Goal: Information Seeking & Learning: Check status

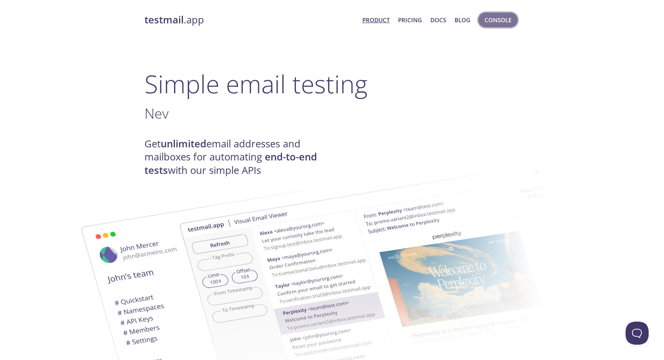
click at [501, 23] on span "Console" at bounding box center [497, 20] width 27 height 10
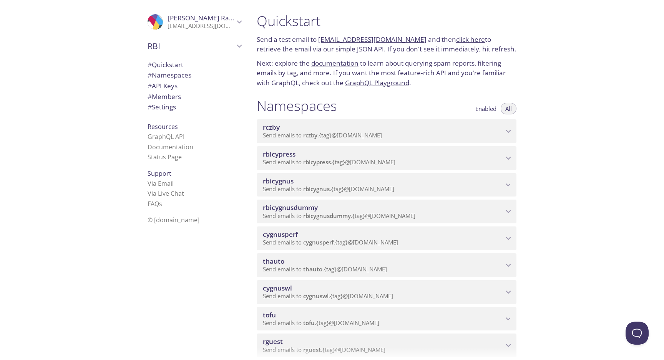
click at [276, 257] on span "thauto" at bounding box center [274, 261] width 22 height 9
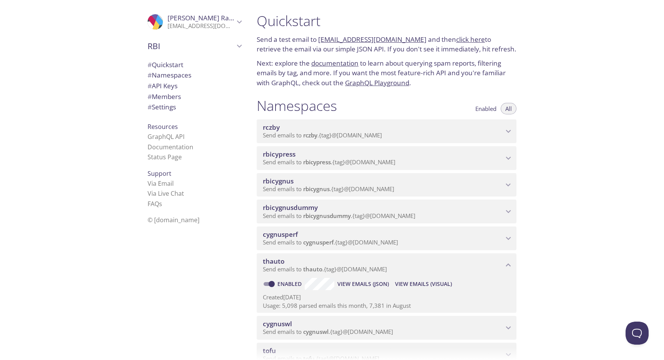
click at [358, 280] on span "View Emails (JSON)" at bounding box center [362, 284] width 51 height 9
click at [421, 280] on span "View Emails (Visual)" at bounding box center [423, 284] width 57 height 9
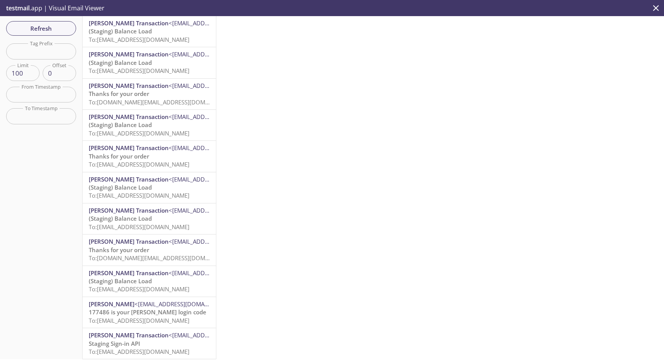
click at [125, 35] on p "(Staging) Balance Load To: [EMAIL_ADDRESS][DOMAIN_NAME]" at bounding box center [149, 35] width 121 height 17
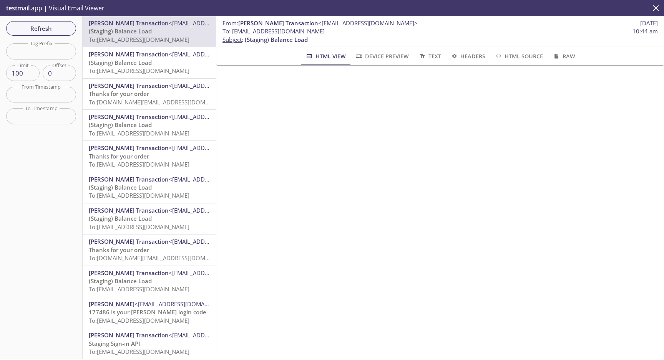
click at [156, 157] on p "Thanks for your order To: [EMAIL_ADDRESS][DOMAIN_NAME]" at bounding box center [149, 161] width 121 height 17
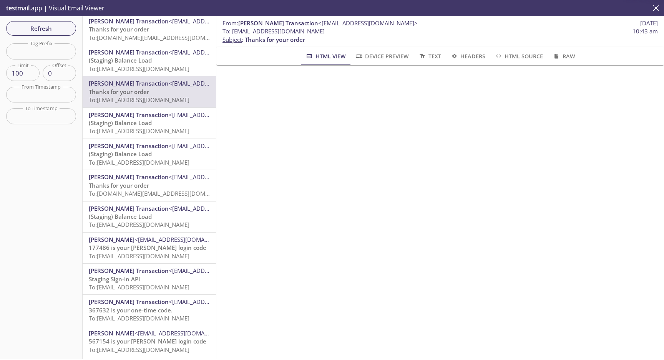
scroll to position [70, 0]
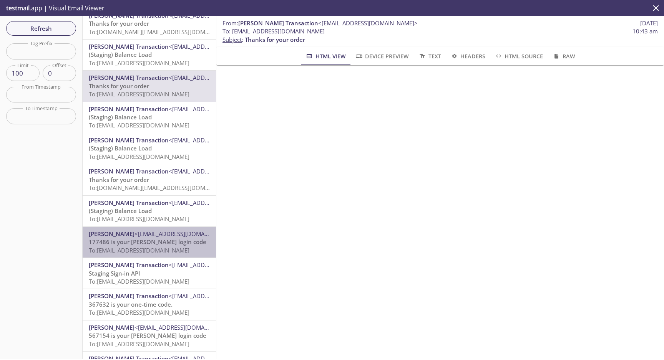
click at [143, 239] on span "177486 is your [PERSON_NAME] login code" at bounding box center [148, 242] width 118 height 8
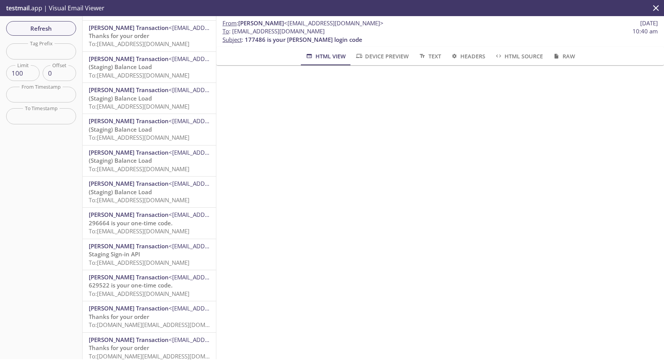
scroll to position [2744, 0]
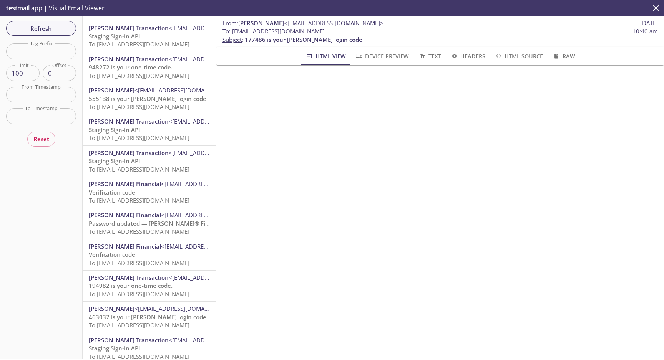
click at [152, 353] on span "To: [EMAIL_ADDRESS][DOMAIN_NAME]" at bounding box center [139, 357] width 101 height 8
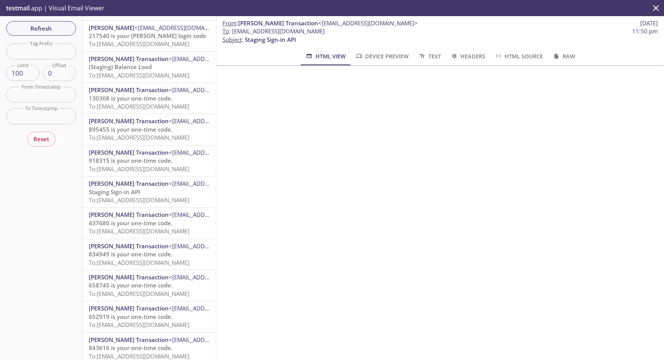
scroll to position [2744, 0]
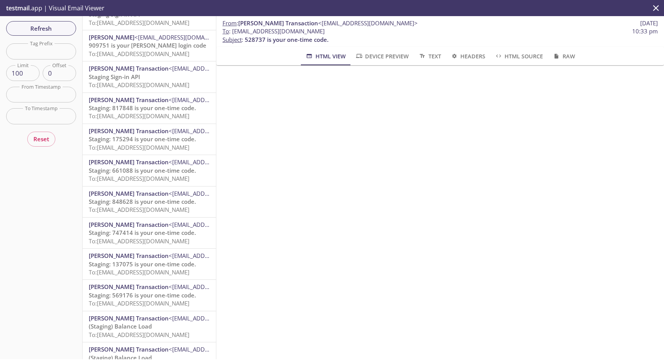
scroll to position [2743, 0]
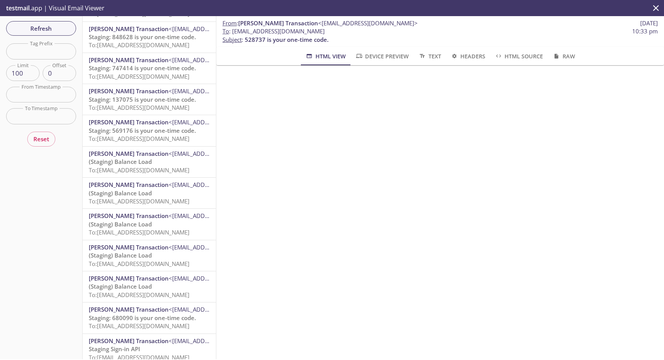
click at [150, 345] on p "Staging Sign-in API To: [EMAIL_ADDRESS][DOMAIN_NAME]" at bounding box center [149, 353] width 121 height 17
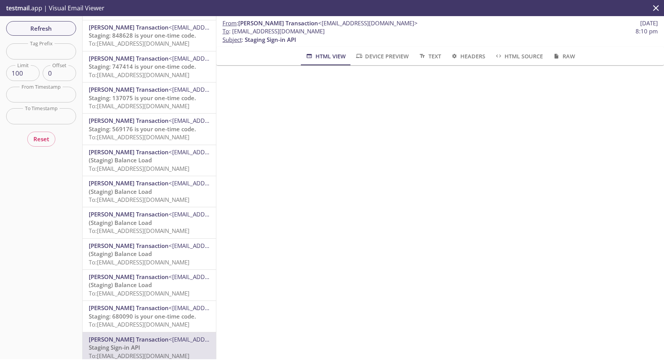
scroll to position [2744, 0]
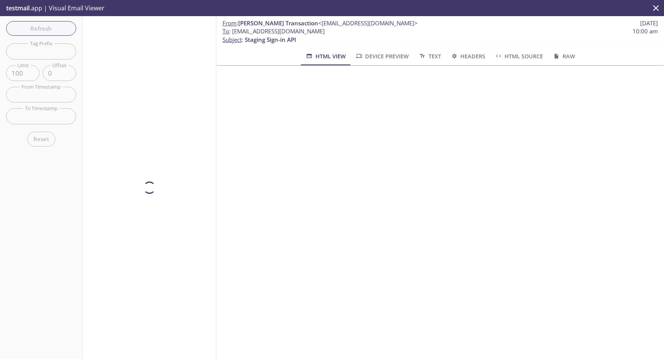
click at [148, 352] on div at bounding box center [150, 187] width 134 height 343
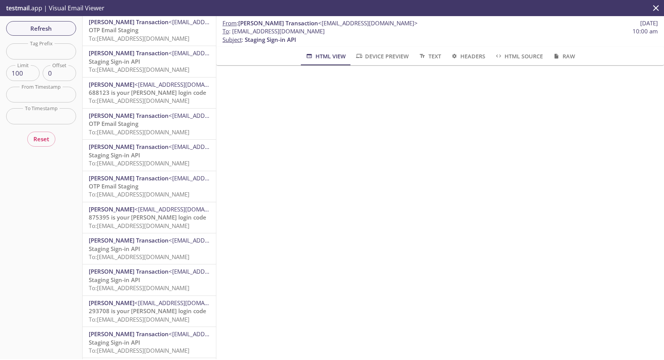
scroll to position [1149, 0]
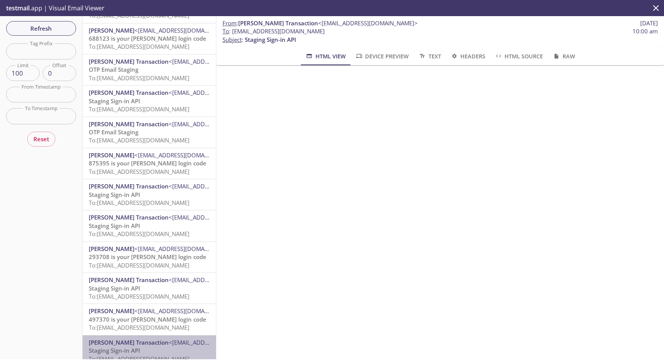
click at [159, 336] on div "[PERSON_NAME] Transaction <[EMAIL_ADDRESS][DOMAIN_NAME]> Staging Sign-in API To…" at bounding box center [149, 351] width 133 height 31
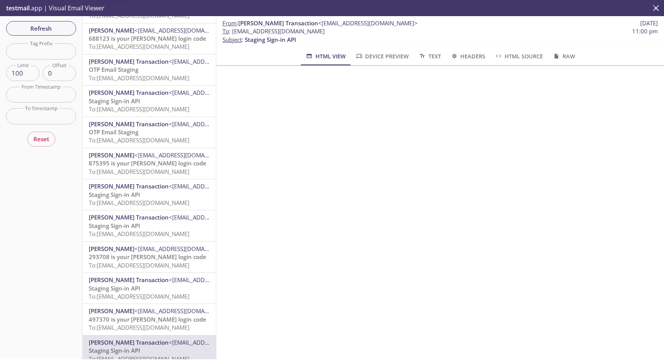
click at [161, 324] on span "To: [EMAIL_ADDRESS][DOMAIN_NAME]" at bounding box center [139, 328] width 101 height 8
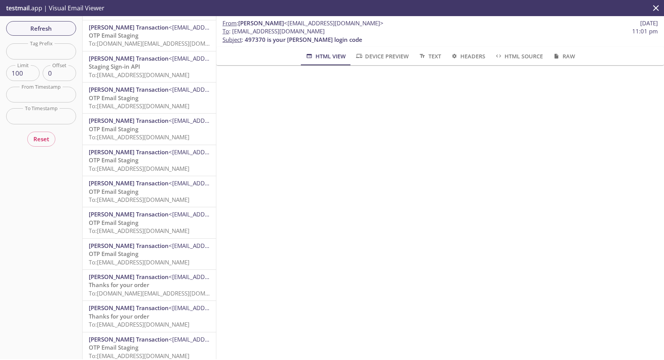
scroll to position [2744, 0]
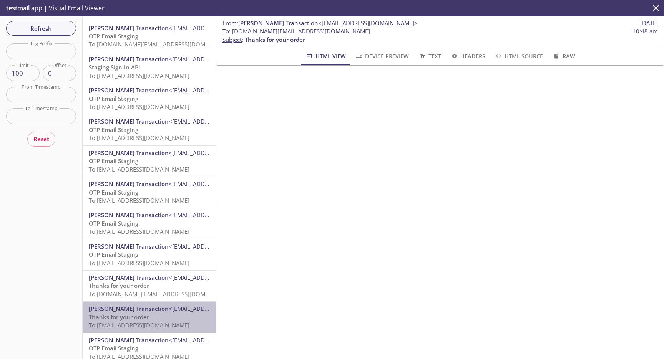
click at [153, 302] on div "[PERSON_NAME] Transaction <[EMAIL_ADDRESS][DOMAIN_NAME]> Thanks for your order …" at bounding box center [149, 317] width 133 height 31
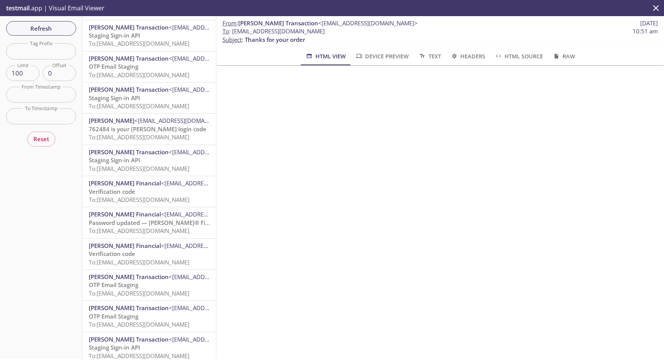
scroll to position [2744, 0]
click at [169, 337] on span "<[EMAIL_ADDRESS][DOMAIN_NAME]>" at bounding box center [219, 341] width 100 height 8
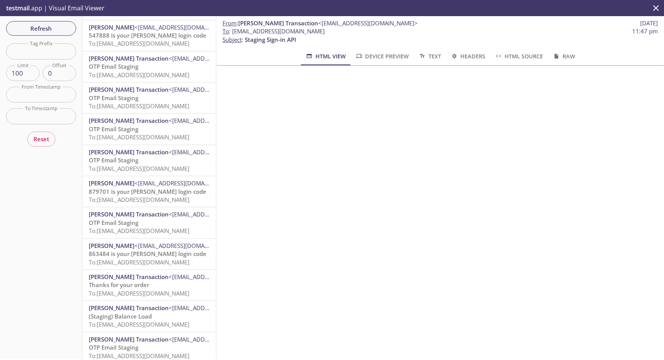
scroll to position [2744, 0]
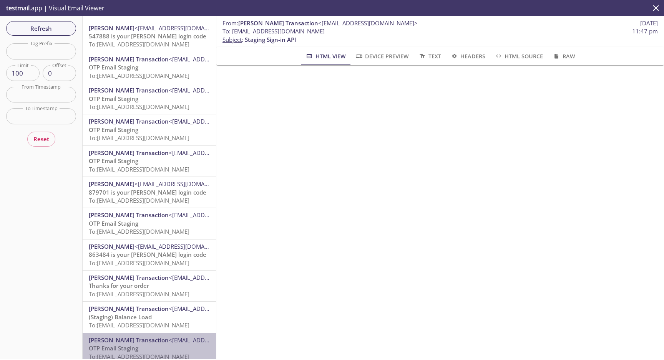
click at [166, 345] on p "OTP Email Staging To: [EMAIL_ADDRESS][DOMAIN_NAME]" at bounding box center [149, 353] width 121 height 17
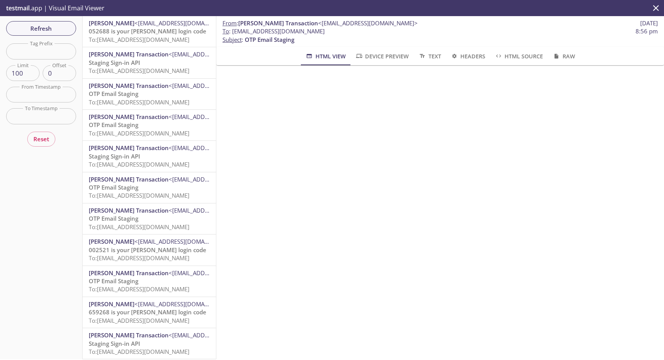
click at [161, 48] on div "[PERSON_NAME] Transaction <[EMAIL_ADDRESS][DOMAIN_NAME]> Staging Sign-in API To…" at bounding box center [149, 62] width 133 height 31
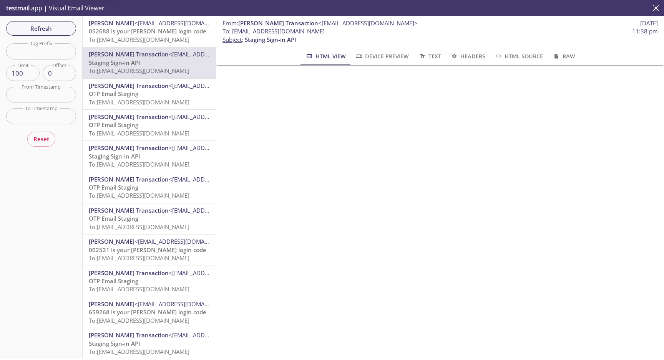
click at [159, 33] on span "052688 is your [PERSON_NAME] login code" at bounding box center [148, 31] width 118 height 8
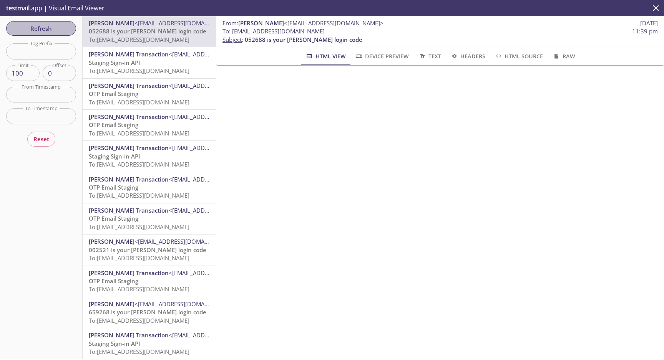
click at [58, 26] on span "Refresh" at bounding box center [41, 28] width 58 height 10
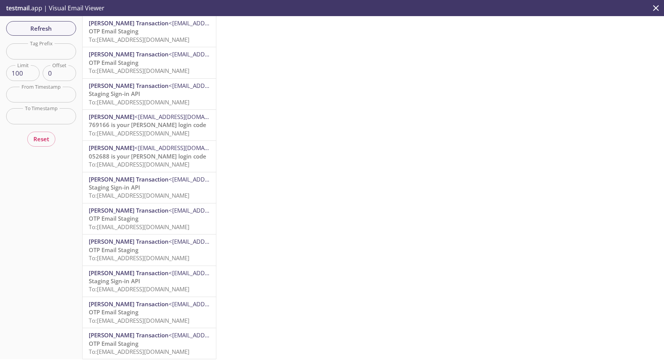
click at [148, 30] on p "OTP Email Staging To: [EMAIL_ADDRESS][DOMAIN_NAME]" at bounding box center [149, 35] width 121 height 17
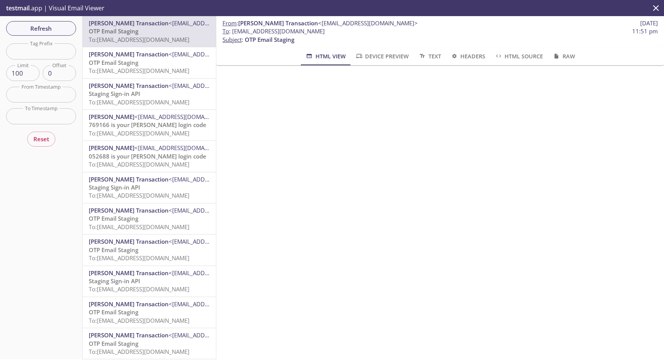
click at [32, 7] on p "testmail .app | Visual Email Viewer" at bounding box center [54, 8] width 109 height 16
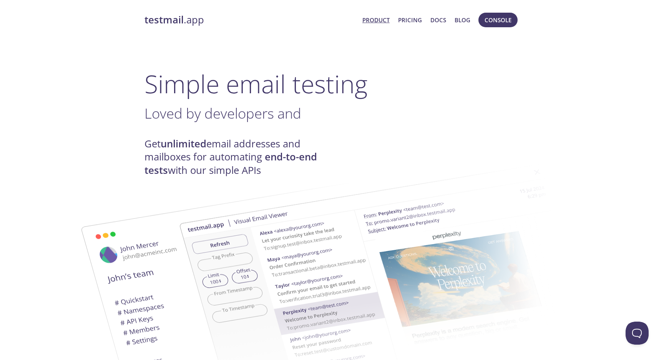
drag, startPoint x: 496, startPoint y: 24, endPoint x: 468, endPoint y: 20, distance: 28.4
click at [496, 24] on span "Console" at bounding box center [497, 20] width 27 height 10
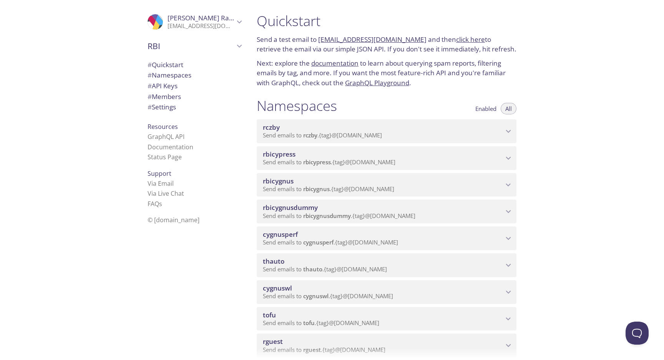
click at [281, 258] on span "thauto" at bounding box center [274, 261] width 22 height 9
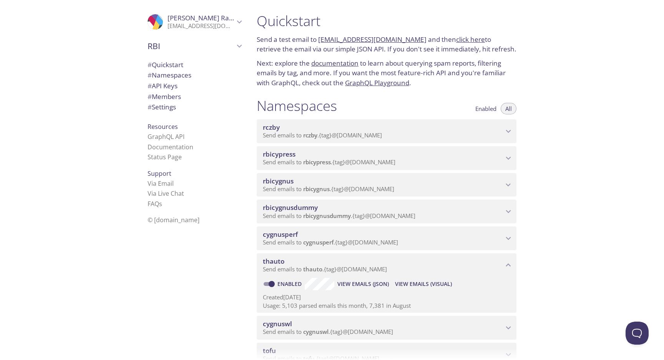
click at [409, 281] on span "View Emails (Visual)" at bounding box center [423, 284] width 57 height 9
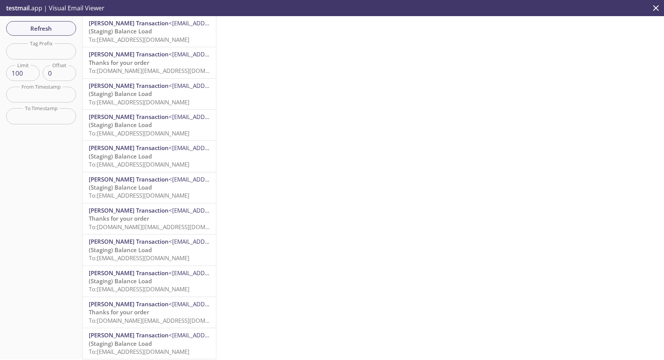
click at [161, 66] on p "Thanks for your order To: thauto.staging.cc_2@inbox.testmail.app" at bounding box center [149, 67] width 121 height 17
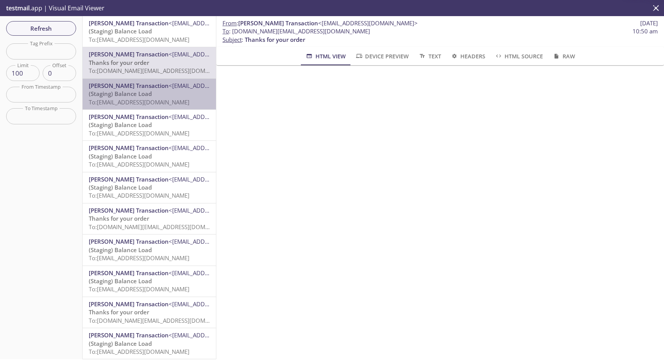
click at [159, 98] on span "To: thauto.hcbho@inbox.testmail.app" at bounding box center [139, 102] width 101 height 8
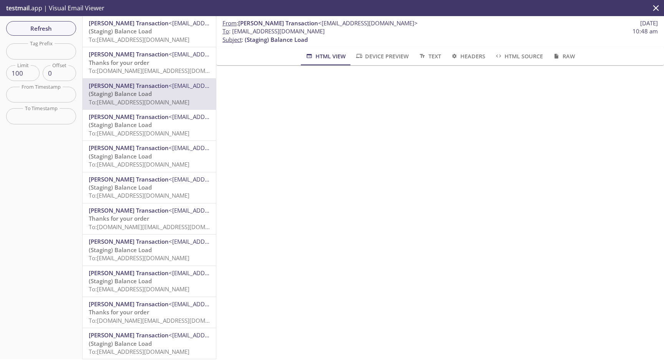
click at [145, 129] on span "To: thauto.hcbho@inbox.testmail.app" at bounding box center [139, 133] width 101 height 8
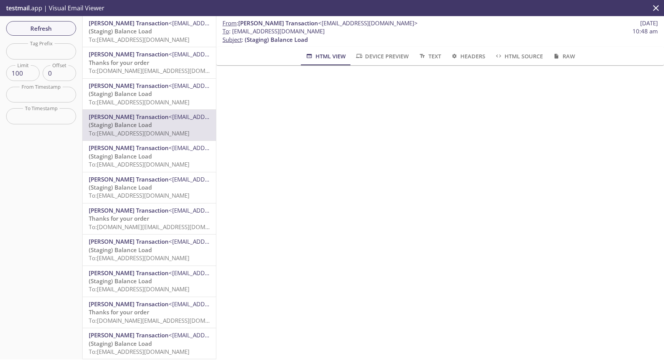
click at [139, 163] on span "To: thauto.hcbho@inbox.testmail.app" at bounding box center [139, 165] width 101 height 8
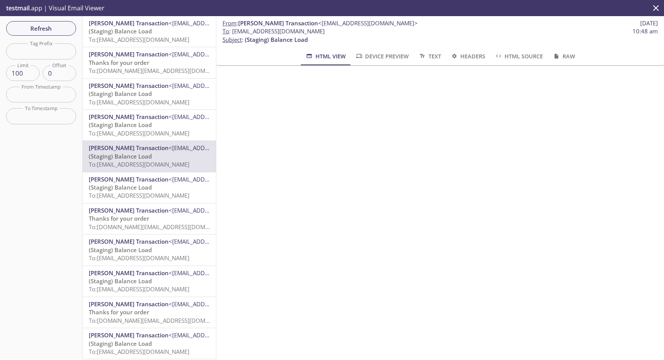
click at [139, 207] on span "[PERSON_NAME] Transaction" at bounding box center [129, 211] width 80 height 8
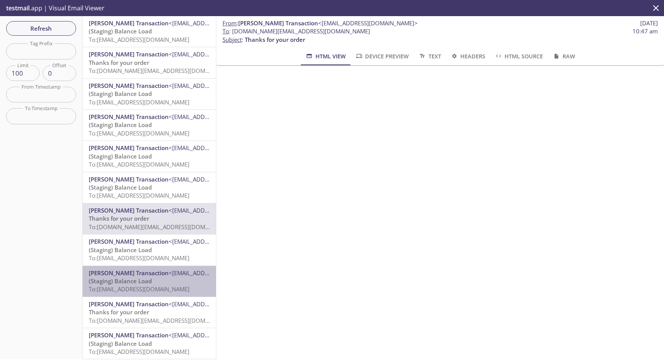
click at [153, 266] on div "Tim Hortons Transaction <transaction@noreply.timhortons.ca> (Staging) Balance L…" at bounding box center [149, 281] width 133 height 31
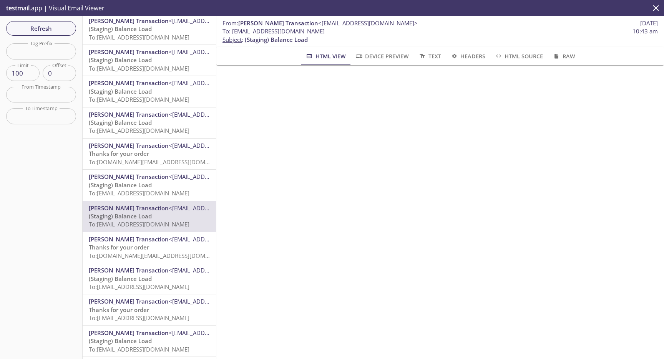
scroll to position [91, 0]
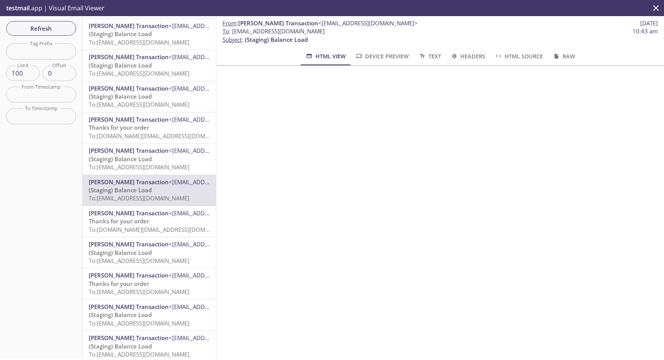
click at [155, 272] on span "[PERSON_NAME] Transaction" at bounding box center [129, 276] width 80 height 8
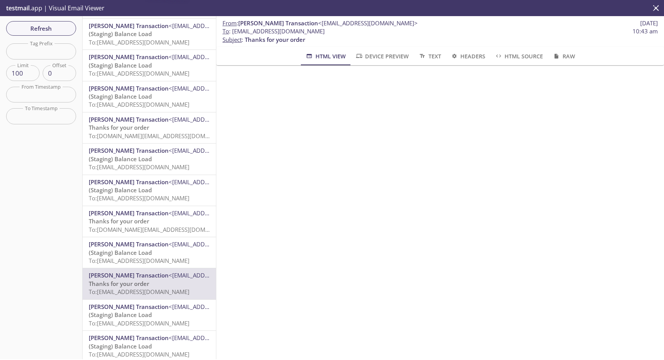
click at [156, 257] on span "To: thauto.wcaqo@inbox.testmail.app" at bounding box center [139, 261] width 101 height 8
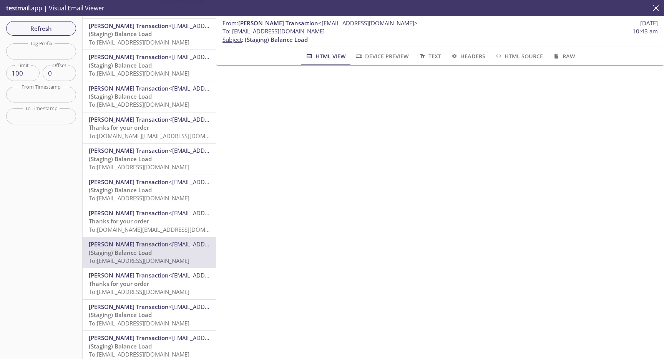
click at [149, 311] on span "(Staging) Balance Load" at bounding box center [120, 315] width 63 height 8
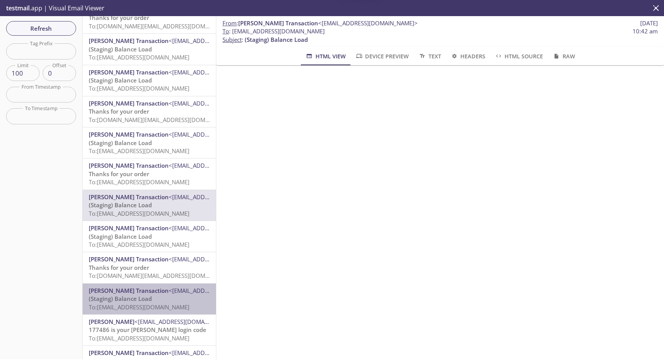
click at [158, 295] on p "(Staging) Balance Load To: thauto.wcaqo@inbox.testmail.app" at bounding box center [149, 303] width 121 height 17
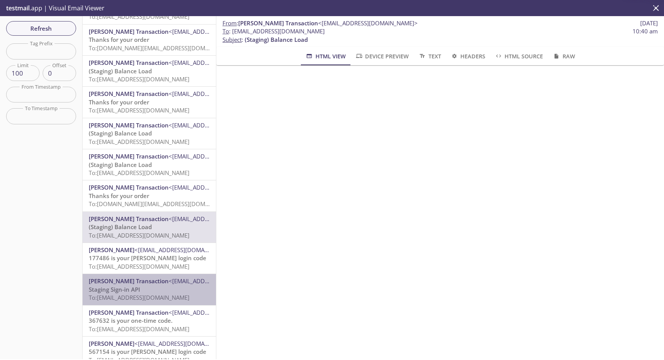
click at [169, 277] on span "<[EMAIL_ADDRESS][DOMAIN_NAME]>" at bounding box center [219, 281] width 100 height 8
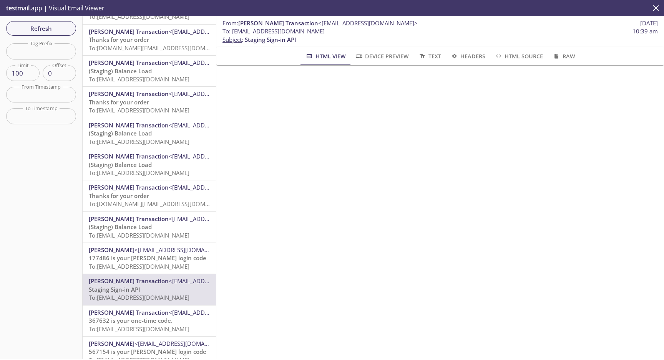
scroll to position [479, 0]
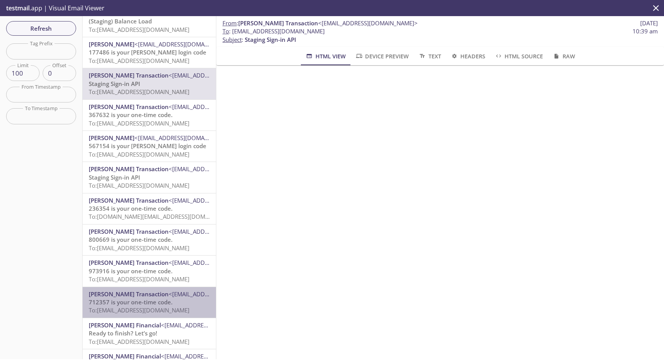
click at [159, 287] on div "Tim Hortons Transaction <transaction@noreply.timhortons.ca> 712357 is your one-…" at bounding box center [149, 302] width 133 height 31
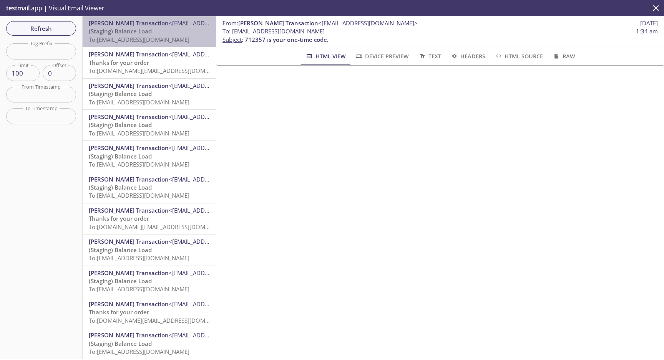
click at [152, 38] on span "To: [EMAIL_ADDRESS][DOMAIN_NAME]" at bounding box center [139, 40] width 101 height 8
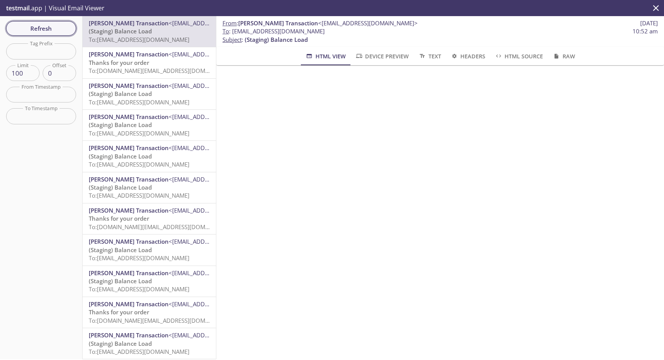
click at [41, 27] on span "Refresh" at bounding box center [41, 28] width 58 height 10
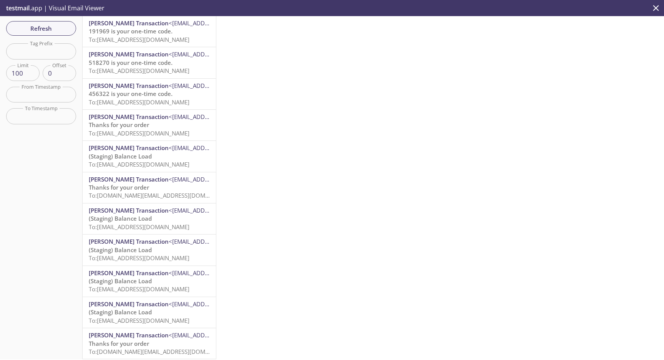
click at [151, 36] on span "To: [EMAIL_ADDRESS][DOMAIN_NAME]" at bounding box center [139, 40] width 101 height 8
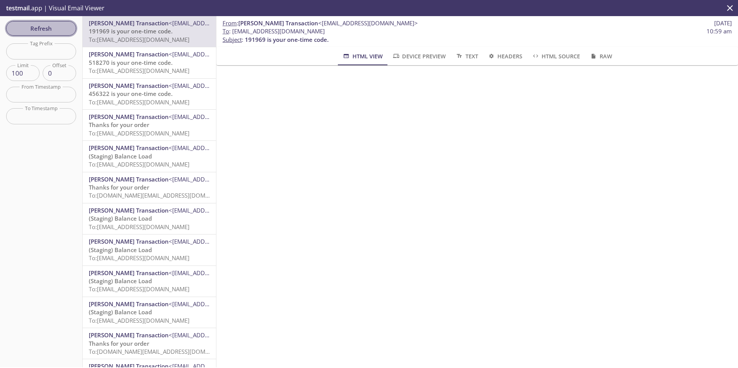
click at [52, 32] on span "Refresh" at bounding box center [41, 28] width 58 height 10
